Goal: Information Seeking & Learning: Learn about a topic

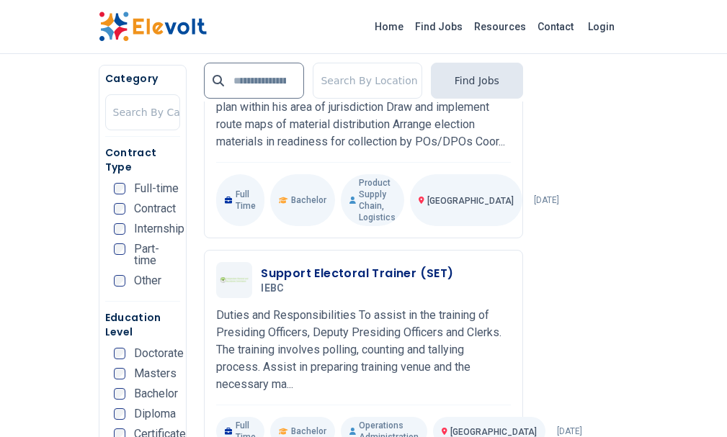
scroll to position [3243, 0]
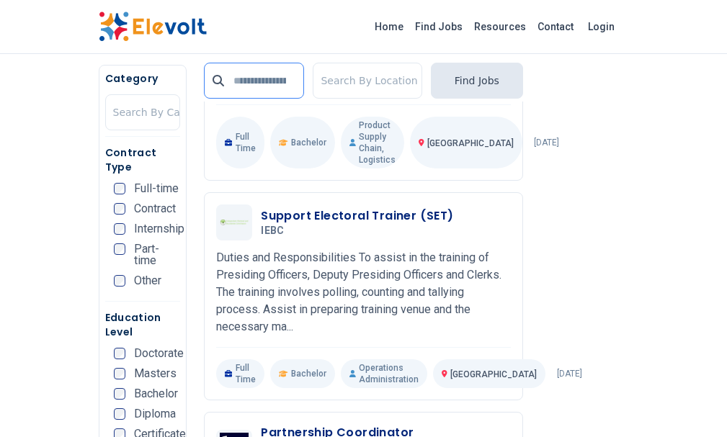
click at [304, 78] on input "text" at bounding box center [254, 81] width 100 height 36
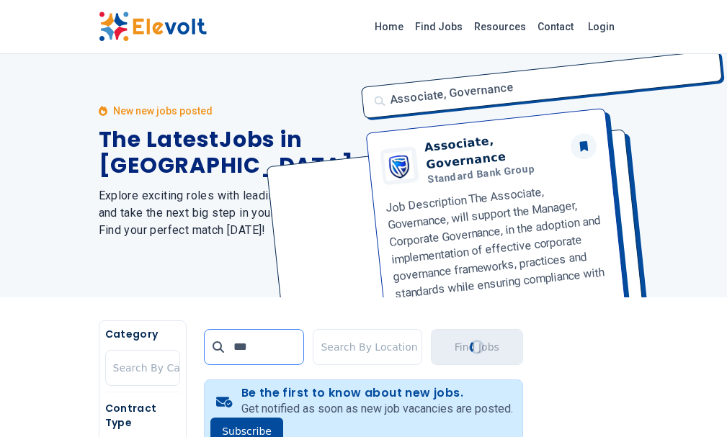
scroll to position [0, 0]
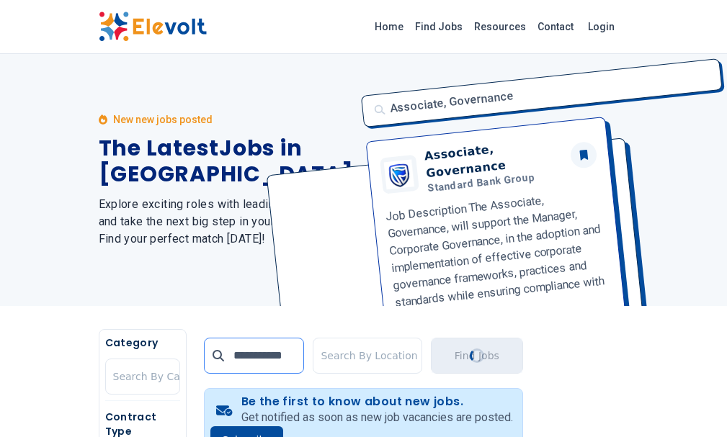
type input "**********"
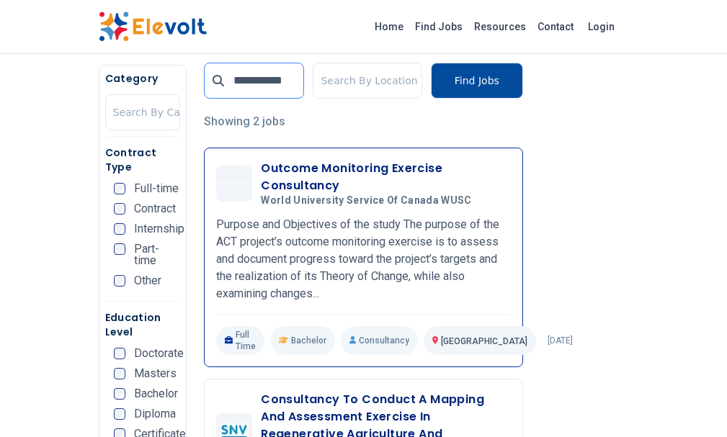
scroll to position [360, 0]
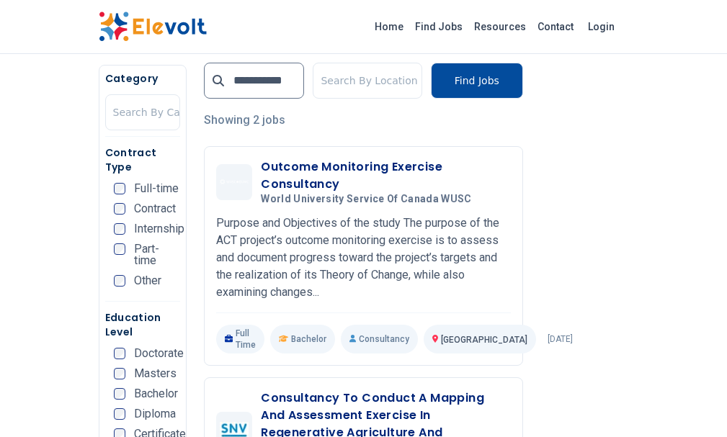
click at [134, 203] on span "Contract" at bounding box center [155, 209] width 42 height 12
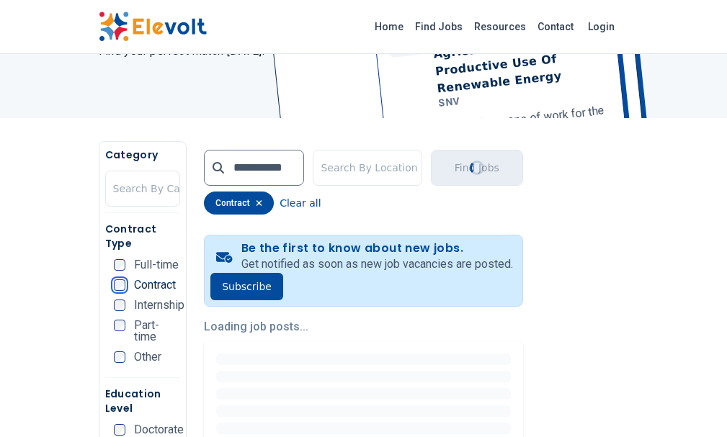
scroll to position [216, 0]
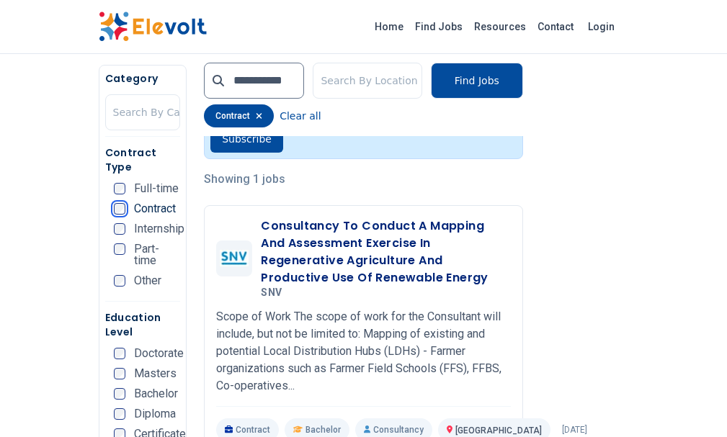
scroll to position [360, 0]
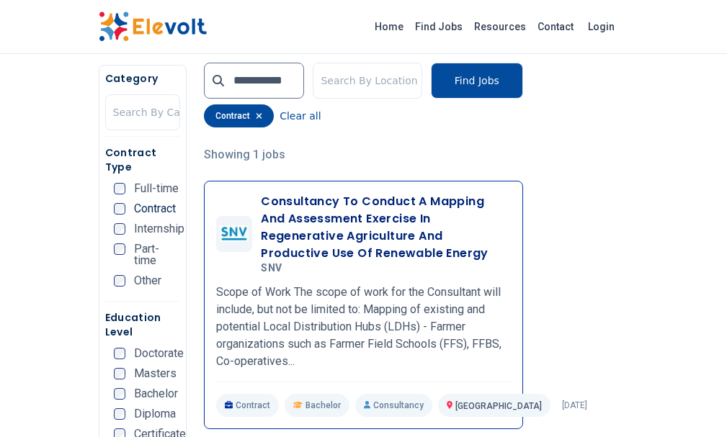
click at [284, 193] on h3 "Consultancy To Conduct A Mapping And Assessment Exercise In Regenerative Agricu…" at bounding box center [386, 227] width 250 height 69
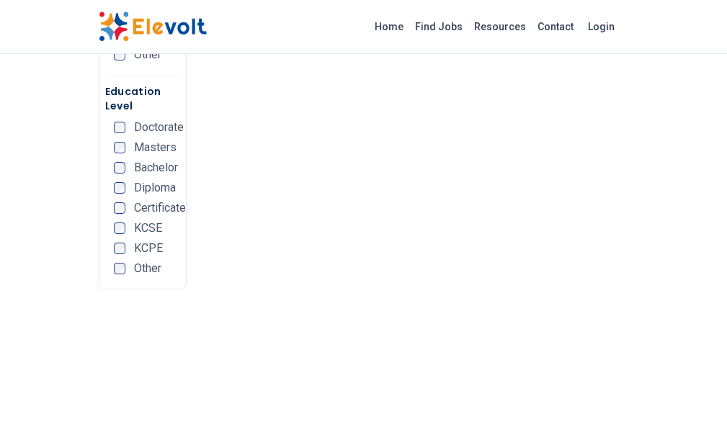
scroll to position [856, 0]
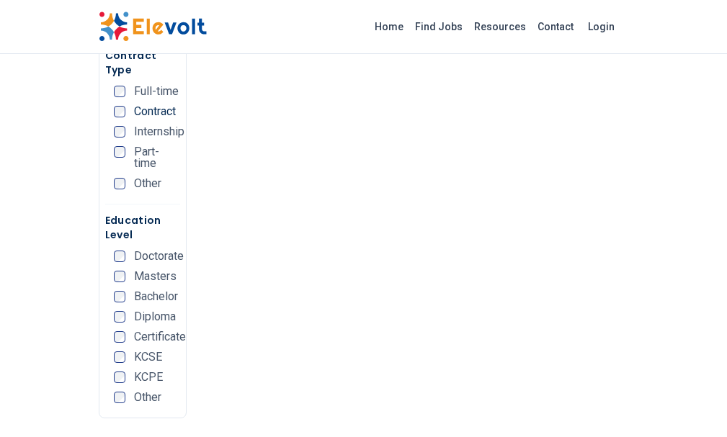
click at [134, 254] on span "Doctorate" at bounding box center [159, 257] width 50 height 12
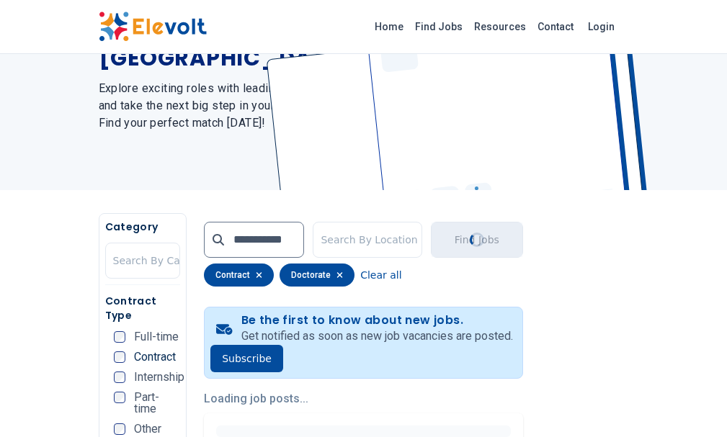
scroll to position [144, 0]
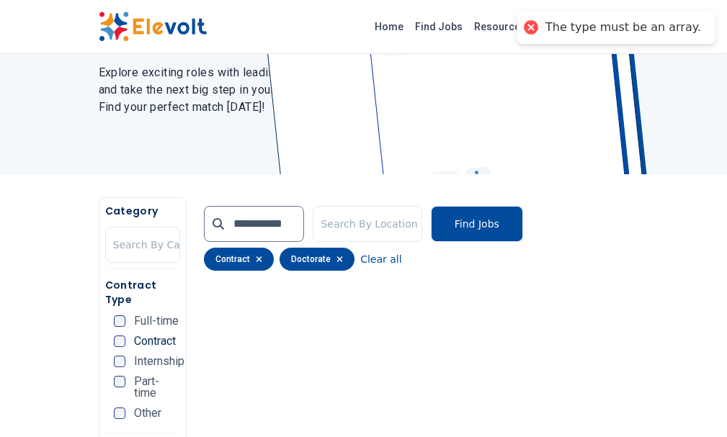
scroll to position [144, 0]
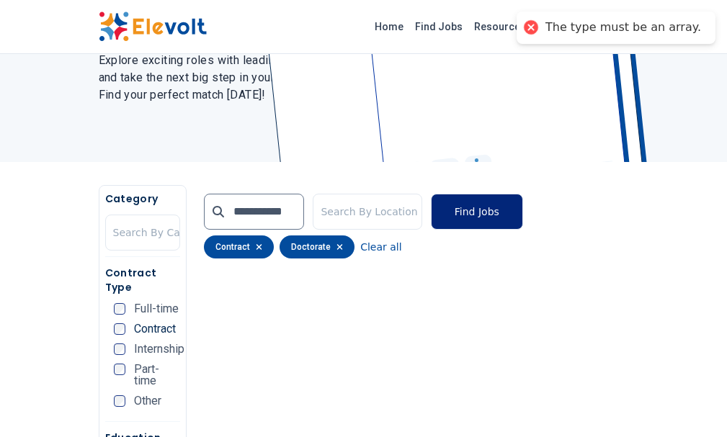
click at [523, 204] on button "Find Jobs" at bounding box center [477, 212] width 92 height 36
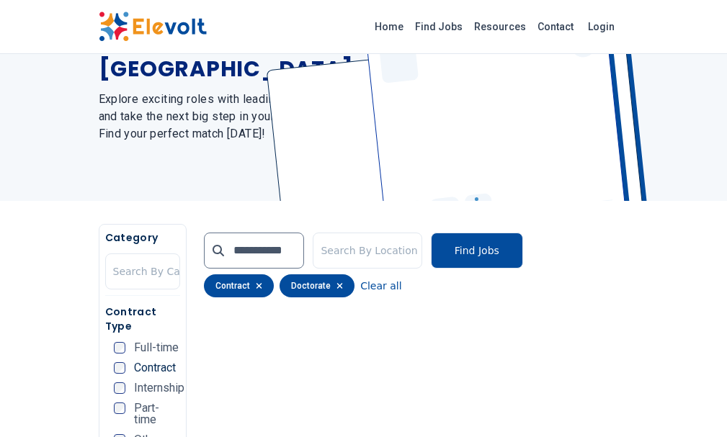
scroll to position [72, 0]
